Goal: Information Seeking & Learning: Learn about a topic

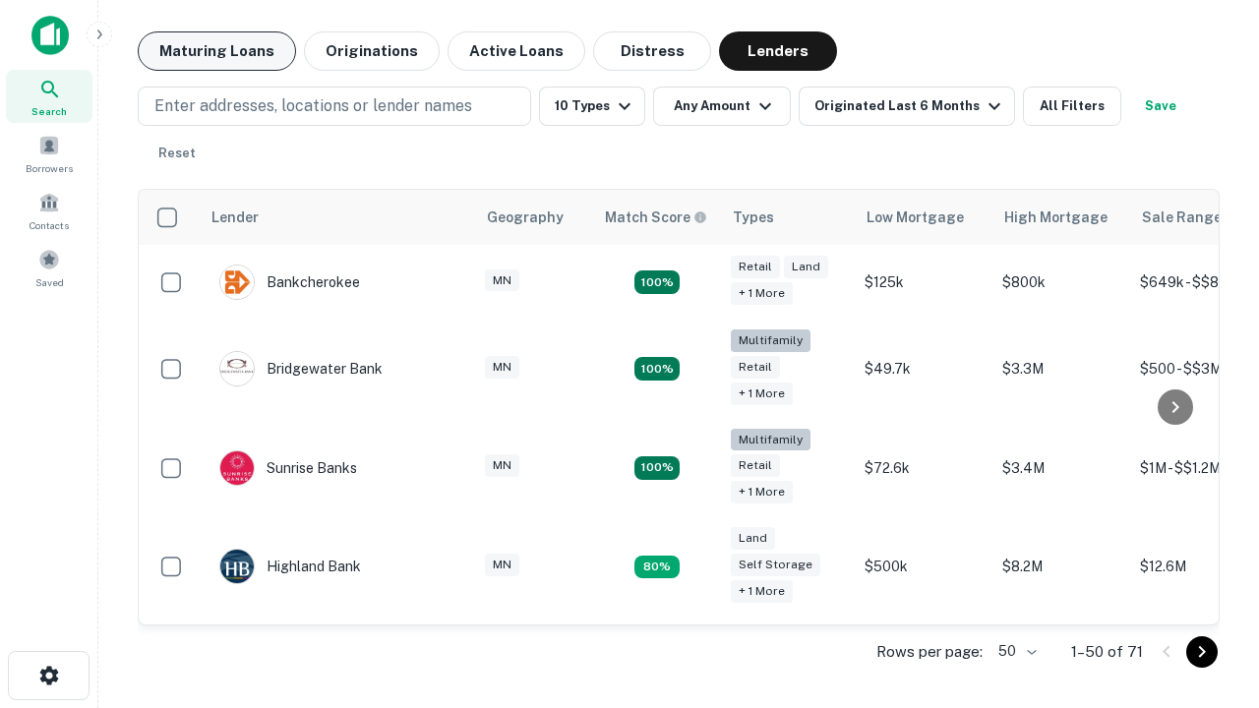
click at [216, 51] on button "Maturing Loans" at bounding box center [217, 50] width 158 height 39
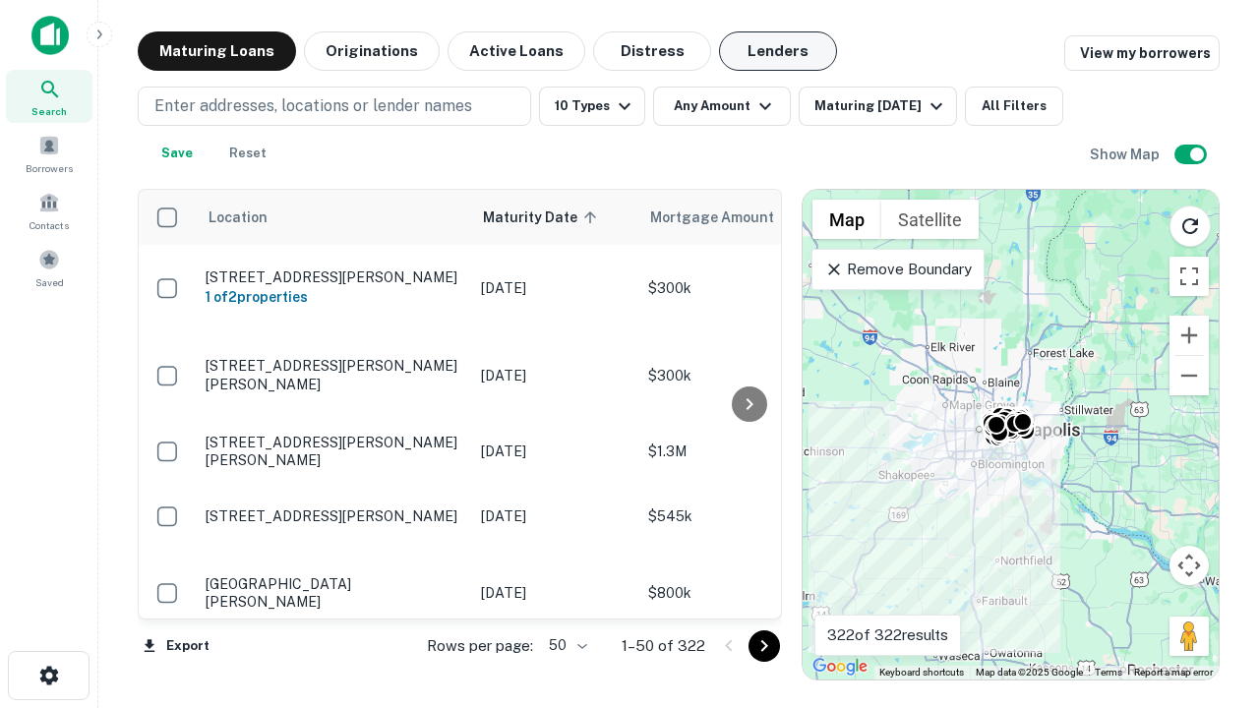
click at [778, 51] on button "Lenders" at bounding box center [778, 50] width 118 height 39
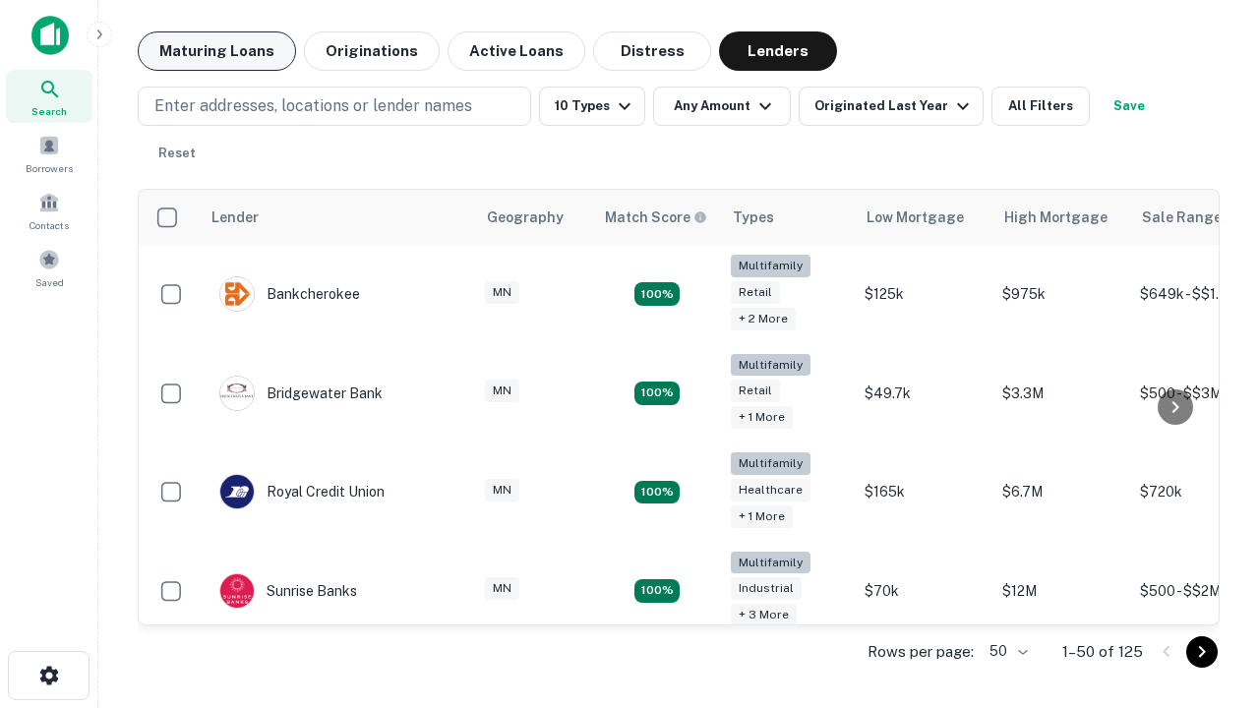
click at [216, 51] on button "Maturing Loans" at bounding box center [217, 50] width 158 height 39
